Goal: Information Seeking & Learning: Learn about a topic

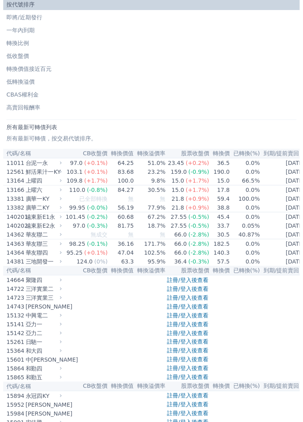
scroll to position [42, 0]
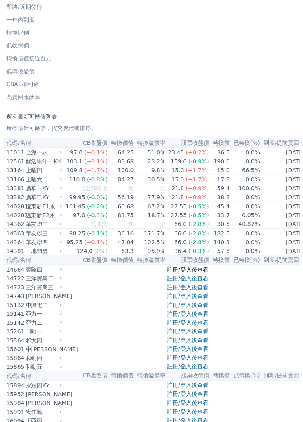
click at [204, 273] on link "註冊/登入後查看" at bounding box center [187, 269] width 41 height 6
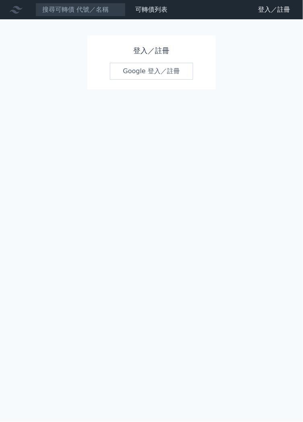
click at [135, 68] on link "Google 登入／註冊" at bounding box center [152, 71] width 84 height 17
click at [149, 68] on link "Google 登入／註冊" at bounding box center [152, 71] width 84 height 17
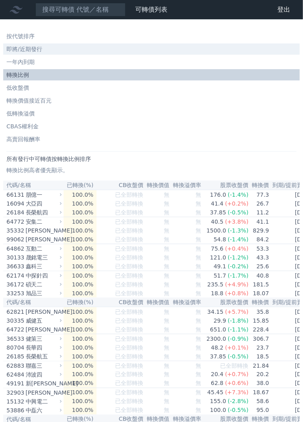
click at [45, 50] on li "即將/近期發行" at bounding box center [151, 49] width 297 height 8
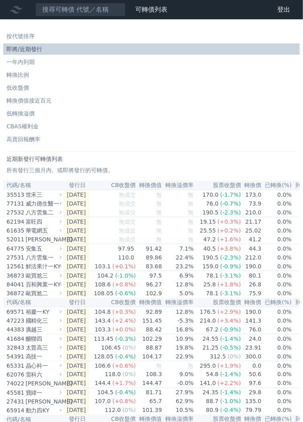
click at [40, 297] on div "歐買尬二" at bounding box center [43, 293] width 35 height 8
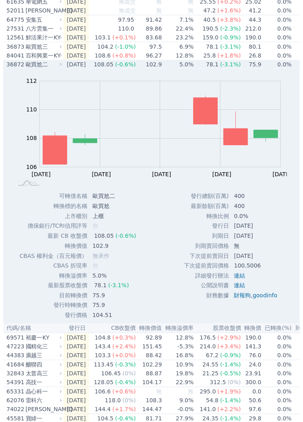
scroll to position [229, 0]
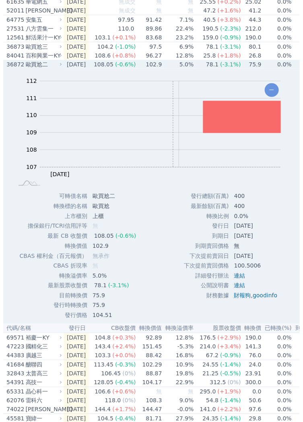
click at [40, 68] on div "歐買尬二" at bounding box center [43, 64] width 35 height 8
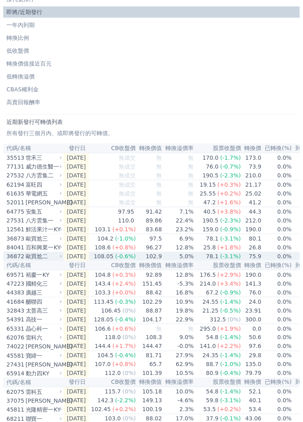
scroll to position [35, 0]
